Goal: Transaction & Acquisition: Purchase product/service

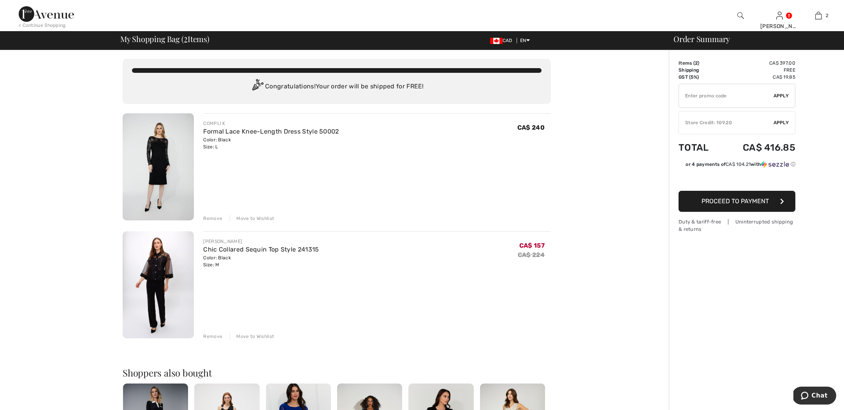
scroll to position [1, 0]
click at [309, 129] on link "Formal Lace Knee-Length Dress Style 50002" at bounding box center [270, 131] width 135 height 7
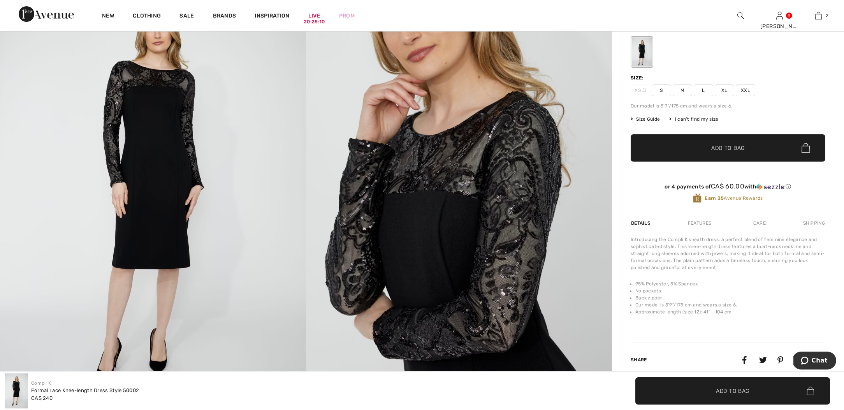
scroll to position [137, 0]
click at [648, 118] on span "Size Guide" at bounding box center [645, 118] width 29 height 7
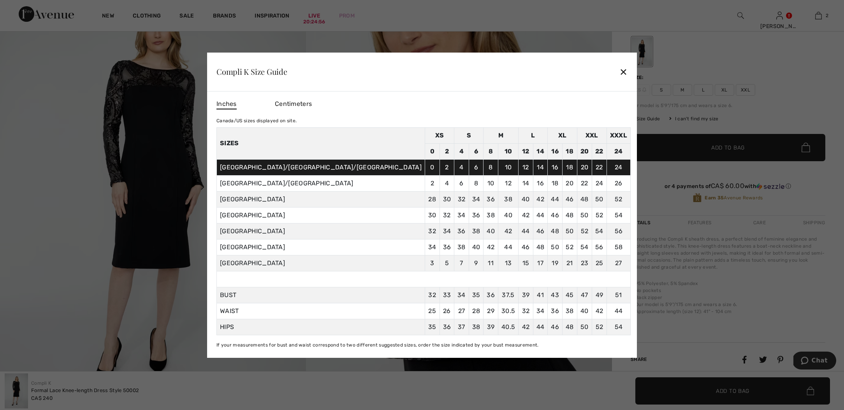
click at [619, 72] on div "✕" at bounding box center [623, 71] width 8 height 16
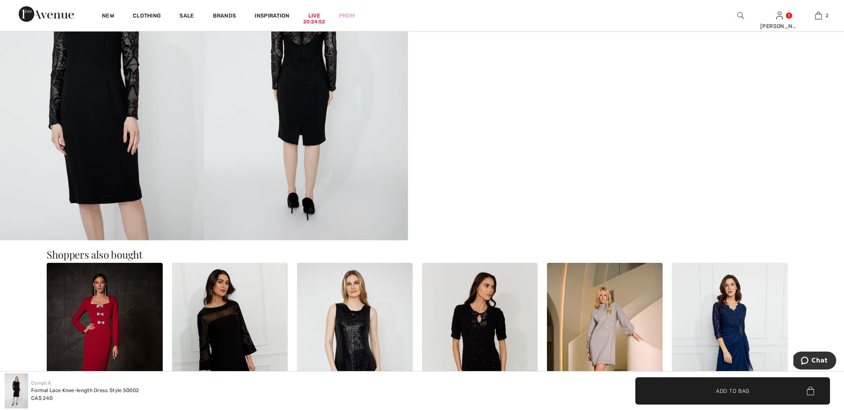
scroll to position [624, 0]
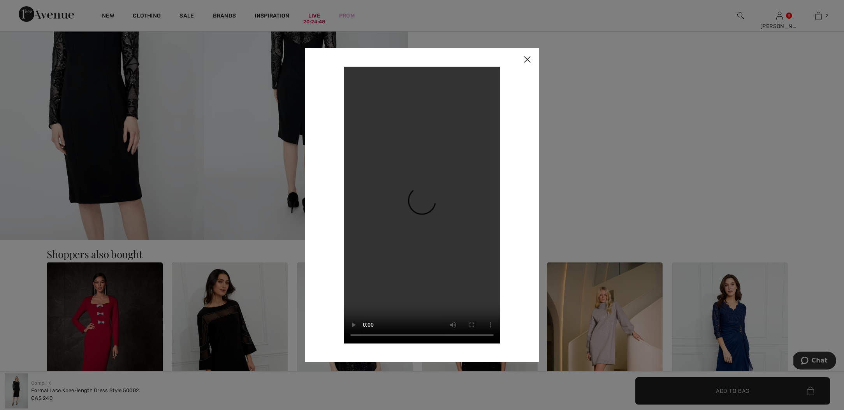
scroll to position [624, 0]
click at [530, 57] on img at bounding box center [526, 60] width 23 height 24
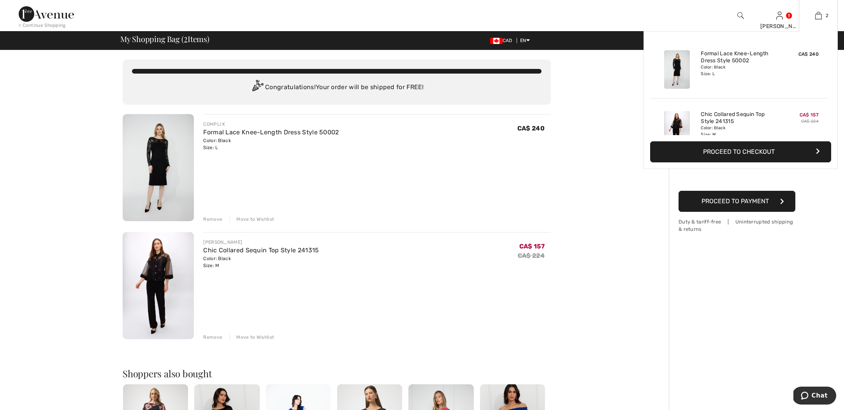
scroll to position [1, 0]
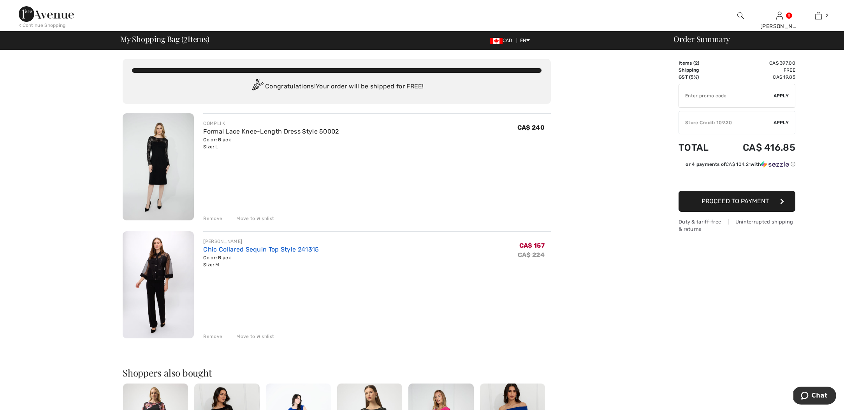
click at [274, 251] on link "Chic Collared Sequin Top Style 241315" at bounding box center [261, 249] width 116 height 7
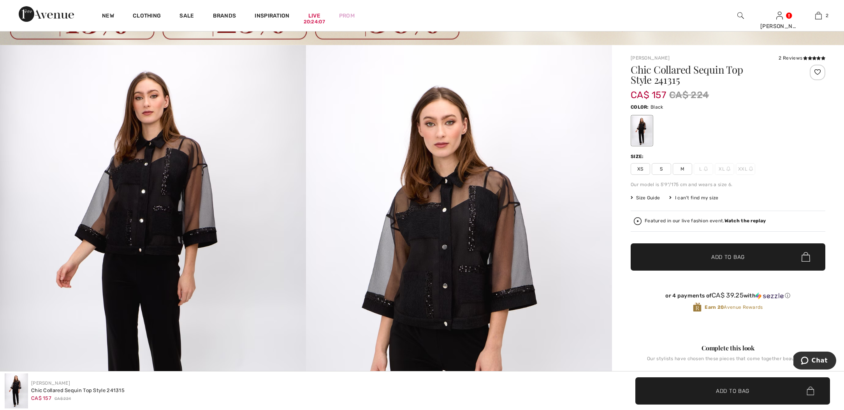
scroll to position [50, 0]
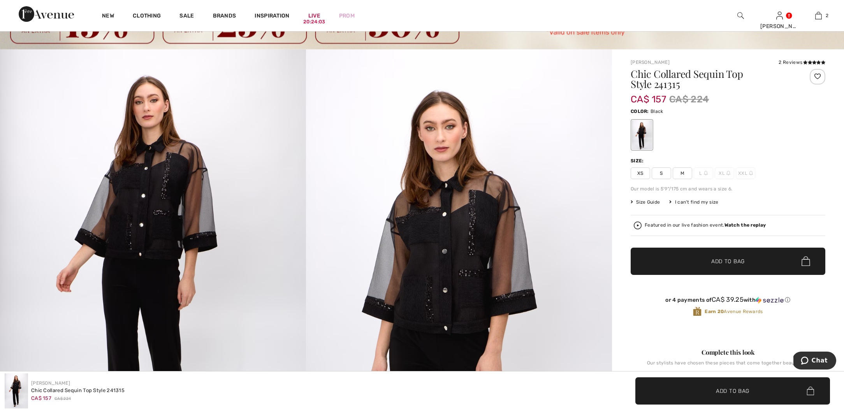
click at [210, 186] on img at bounding box center [153, 278] width 306 height 459
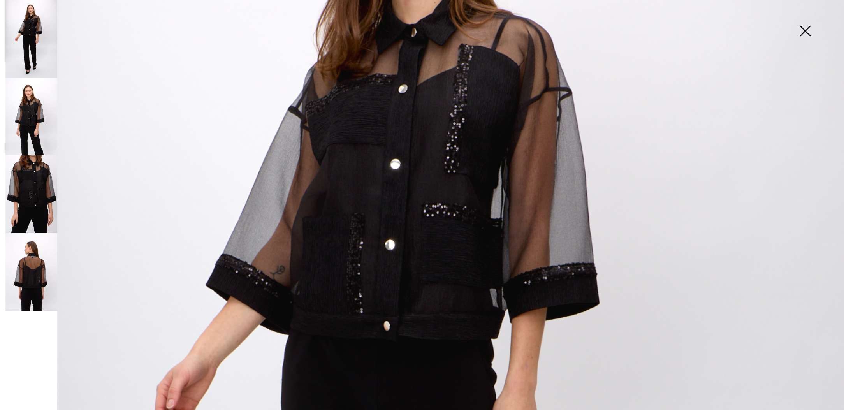
scroll to position [230, 0]
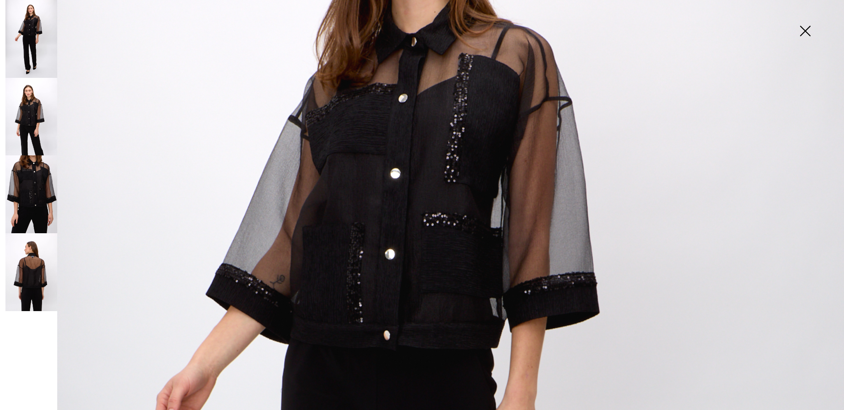
click at [37, 113] on img at bounding box center [31, 117] width 52 height 78
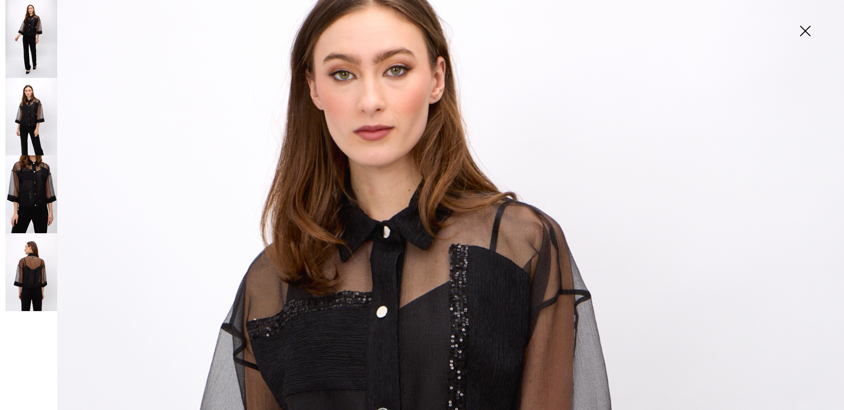
scroll to position [142, 0]
click at [28, 272] on img at bounding box center [31, 272] width 52 height 78
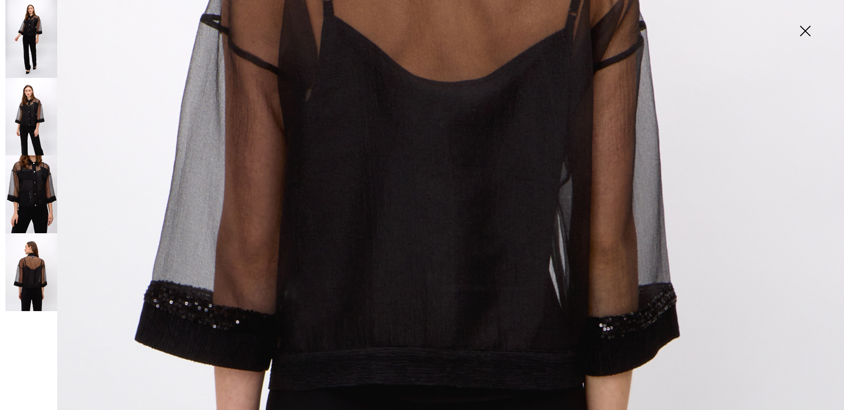
scroll to position [501, 0]
click at [40, 186] on img at bounding box center [31, 194] width 52 height 78
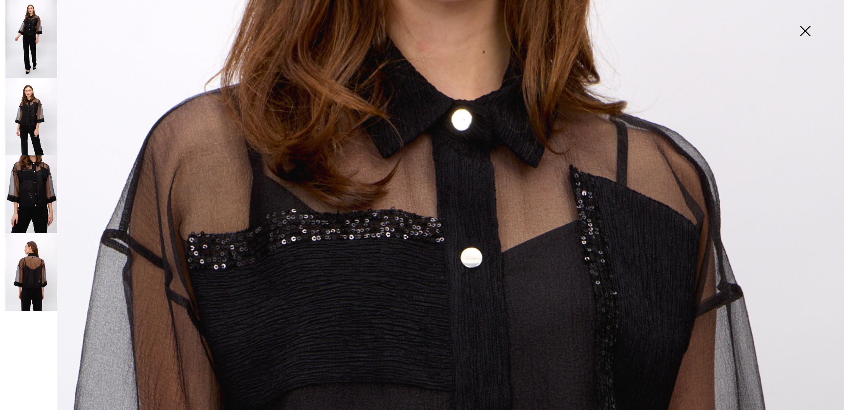
scroll to position [8, 0]
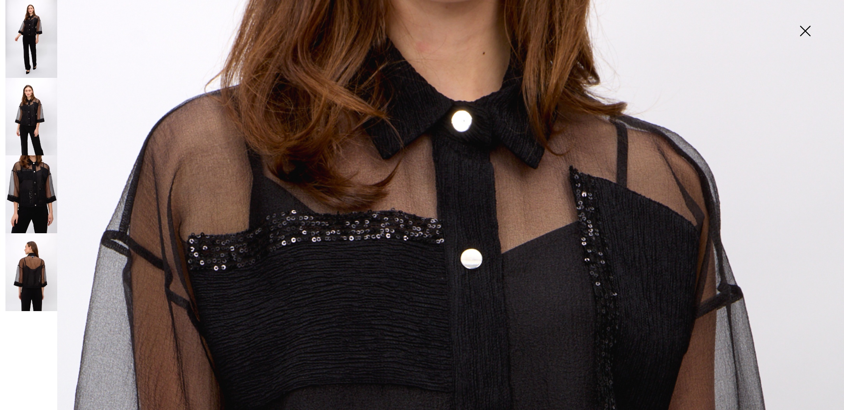
click at [807, 29] on img at bounding box center [805, 32] width 39 height 40
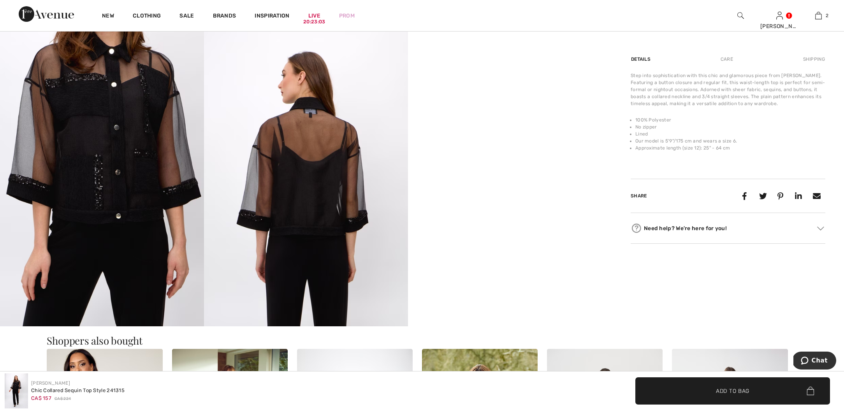
scroll to position [538, 0]
